Goal: Communication & Community: Answer question/provide support

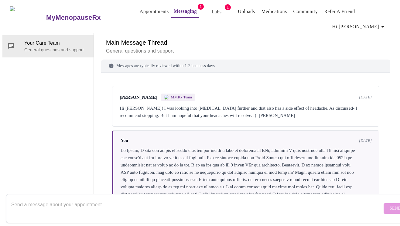
scroll to position [582, 0]
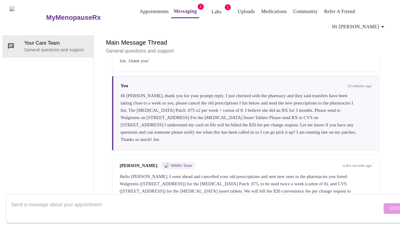
click at [126, 200] on textarea "Send a message about your appointment" at bounding box center [196, 208] width 371 height 19
type textarea "Thanks so much [PERSON_NAME]!"
click at [389, 205] on span "Send" at bounding box center [395, 209] width 12 height 8
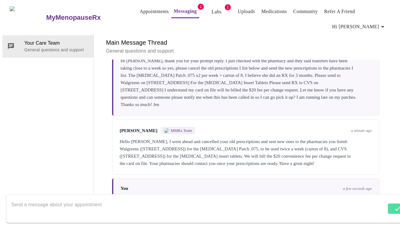
scroll to position [619, 0]
